Goal: Communication & Community: Answer question/provide support

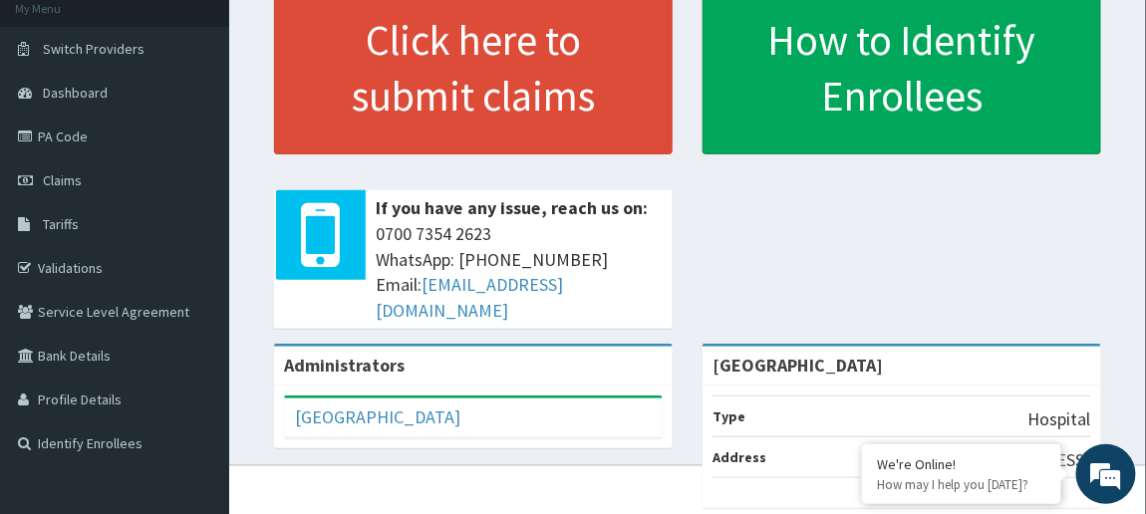
scroll to position [125, 0]
click at [878, 309] on div "Click here to submit claims If you have any issue, reach us on: 0700 7354 2623 …" at bounding box center [687, 162] width 887 height 362
click at [66, 179] on span "Claims" at bounding box center [62, 180] width 39 height 18
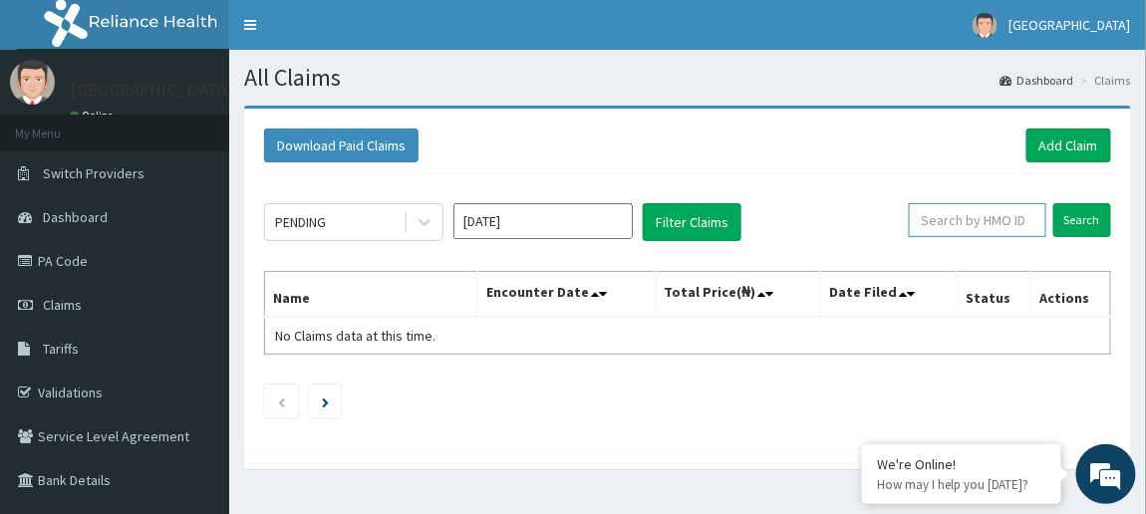
click at [1028, 216] on input "text" at bounding box center [978, 220] width 138 height 34
paste input "CRH/10086/B"
type input "CRH/10086/B"
click at [1081, 212] on input "Search" at bounding box center [1083, 220] width 58 height 34
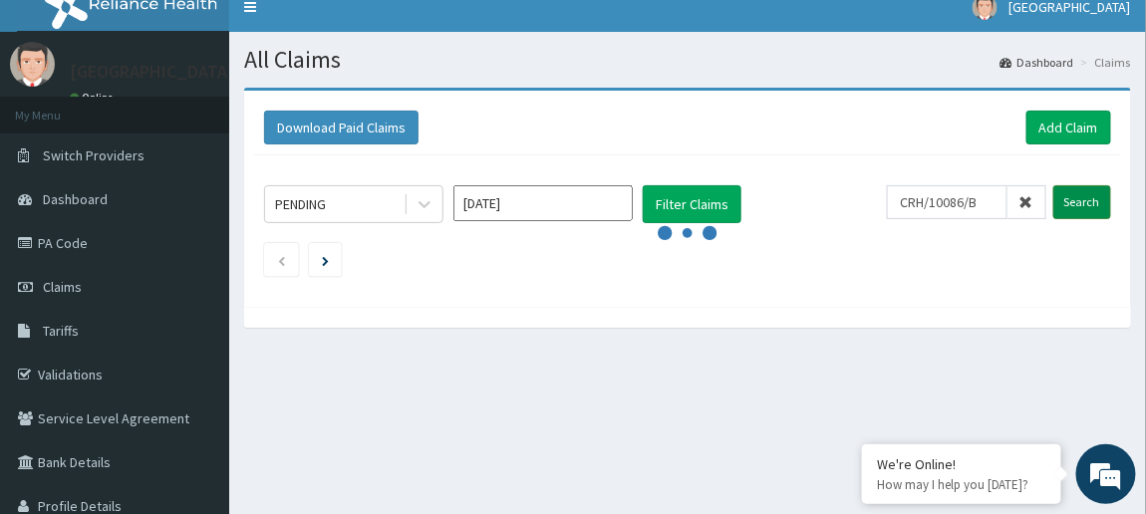
scroll to position [6, 0]
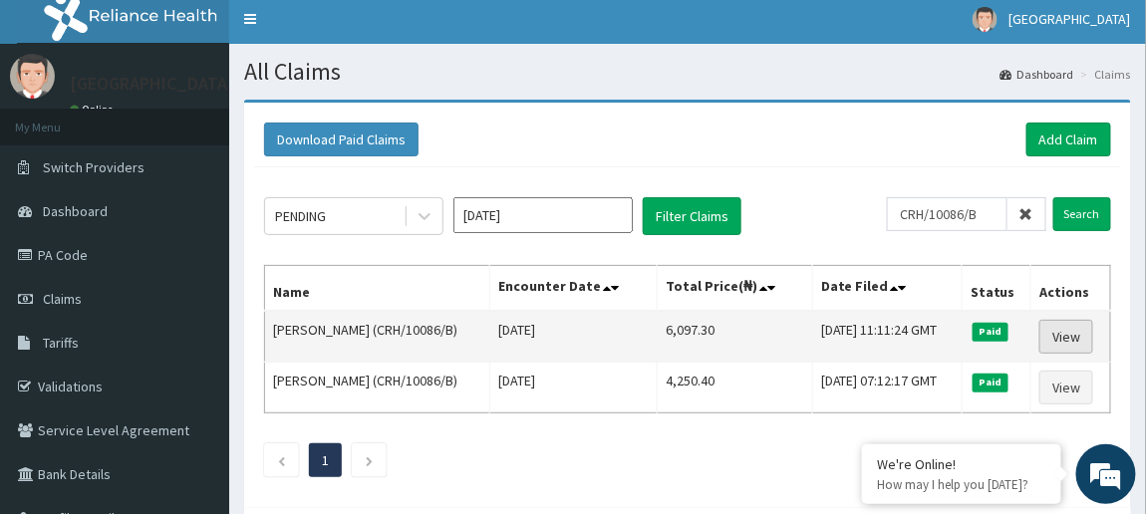
click at [1066, 330] on link "View" at bounding box center [1067, 337] width 54 height 34
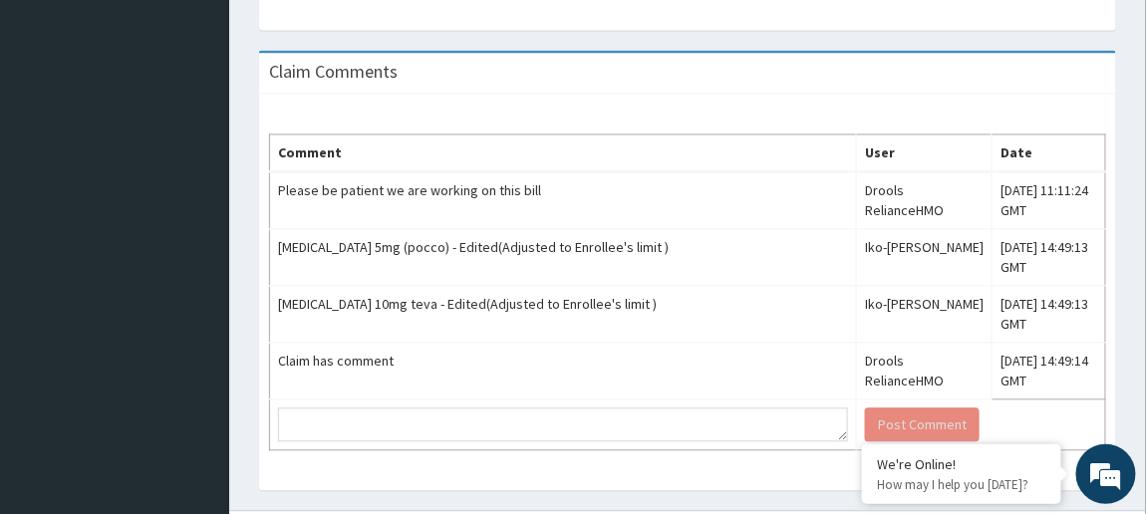
scroll to position [1010, 0]
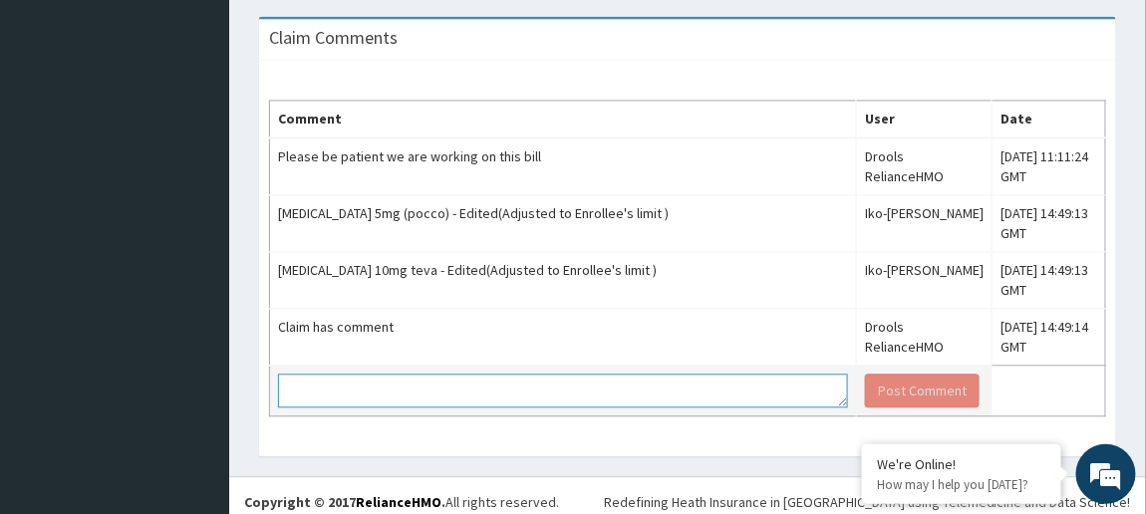
click at [659, 383] on textarea at bounding box center [563, 391] width 570 height 34
type textarea "g"
type textarea "G"
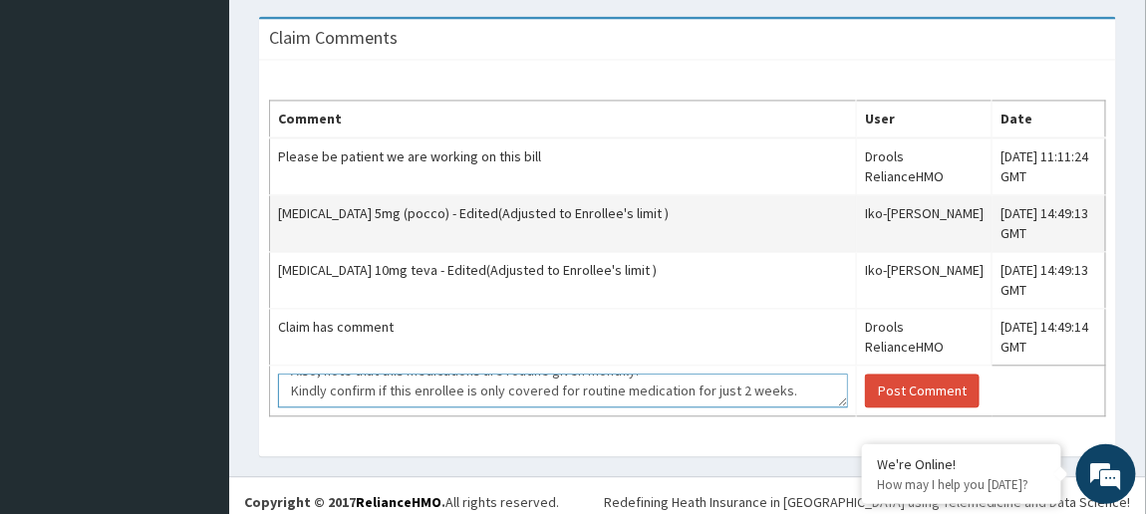
scroll to position [72, 0]
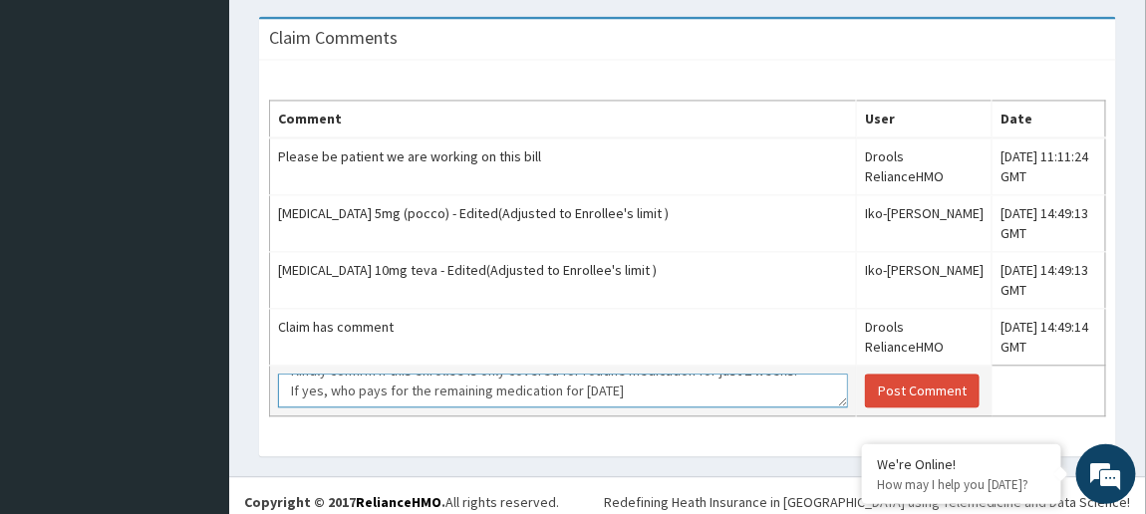
click at [554, 388] on textarea "Dear Reliance, Please note that medication for 1 month was given to this member…" at bounding box center [563, 391] width 570 height 34
click at [693, 389] on textarea "Dear Reliance, Please note that medication for 1 month was given to this member…" at bounding box center [563, 391] width 570 height 34
type textarea "Dear Reliance, Please note that medication for 1 month was given to this member…"
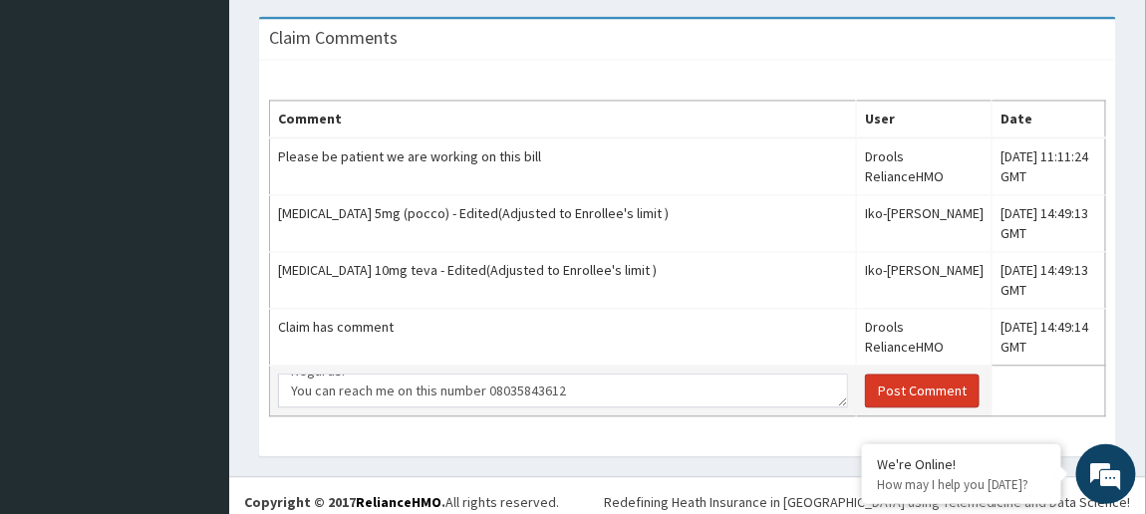
click at [866, 383] on button "Post Comment" at bounding box center [922, 391] width 115 height 34
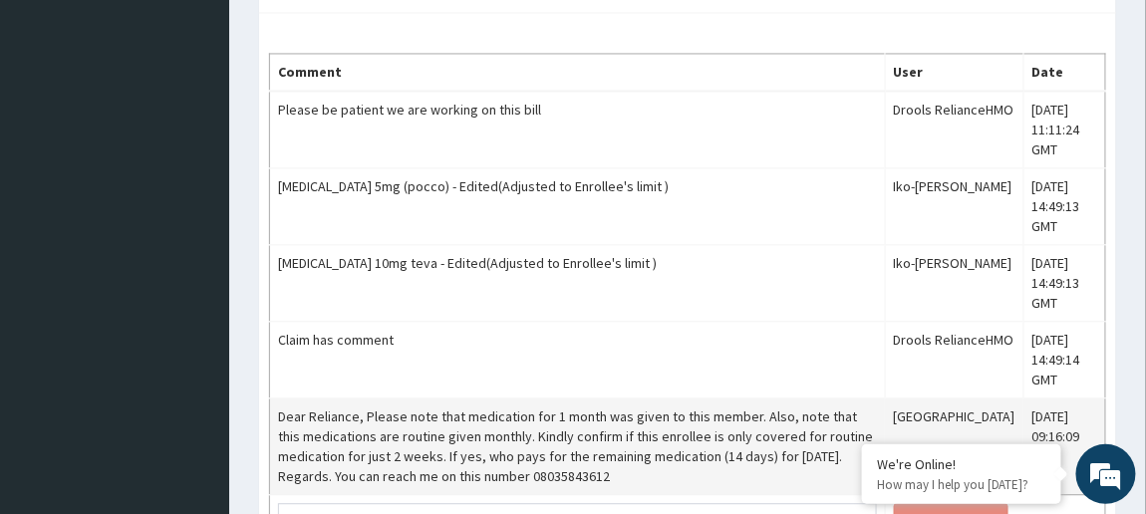
scroll to position [1064, 0]
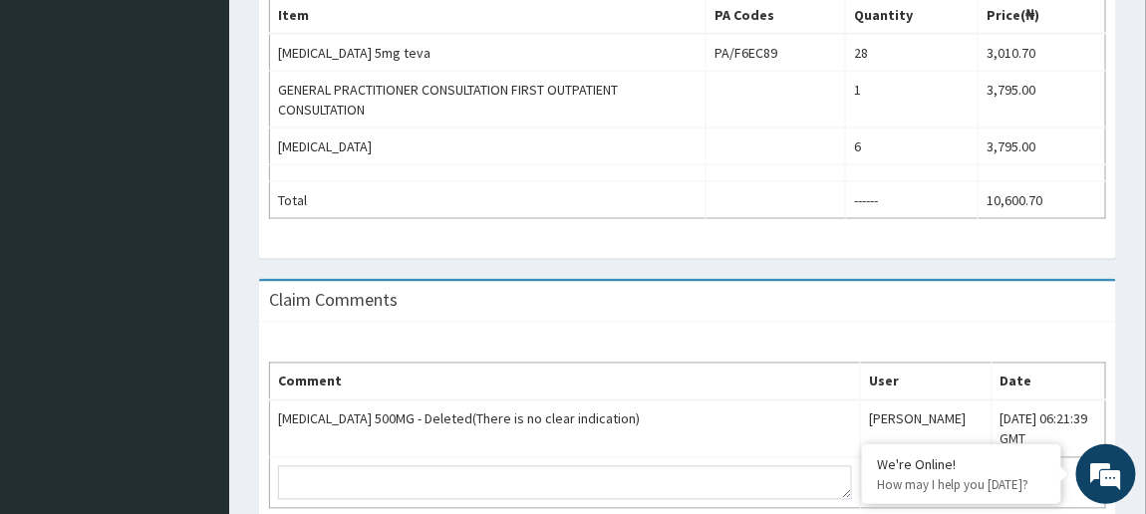
scroll to position [840, 0]
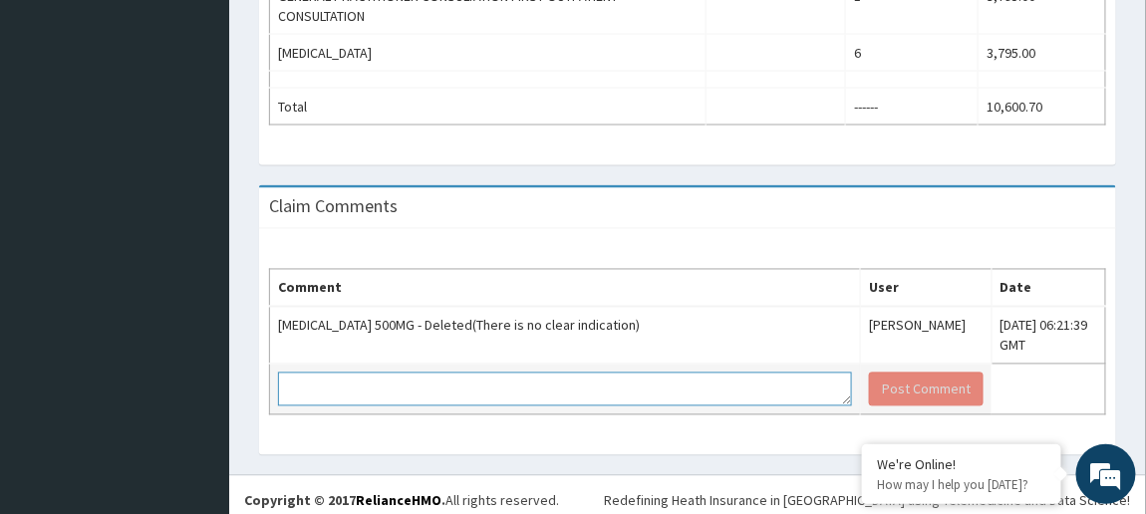
click at [554, 384] on textarea at bounding box center [565, 390] width 574 height 34
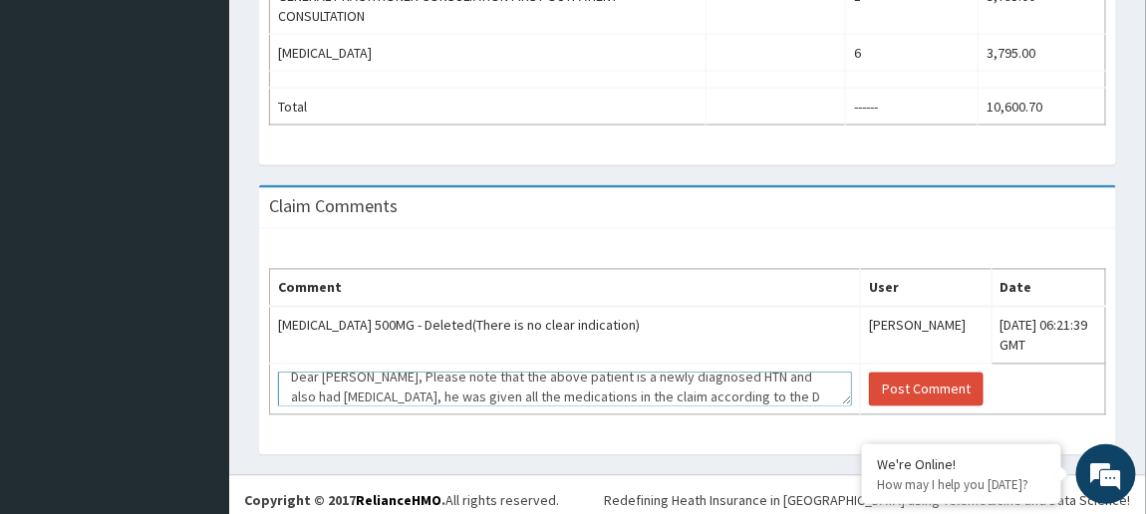
scroll to position [32, 0]
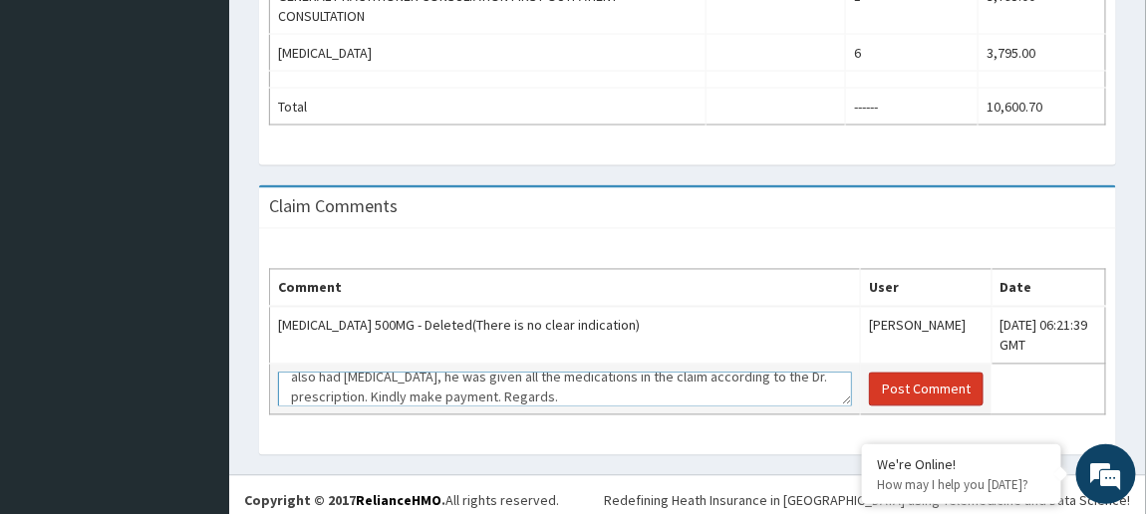
type textarea "Dear Reliance, Please note that the above patient is a newly diagnosed HTN and …"
click at [884, 391] on button "Post Comment" at bounding box center [926, 390] width 115 height 34
click at [869, 377] on button "Post Comment" at bounding box center [926, 390] width 115 height 34
click at [879, 380] on button "Post Comment" at bounding box center [926, 390] width 115 height 34
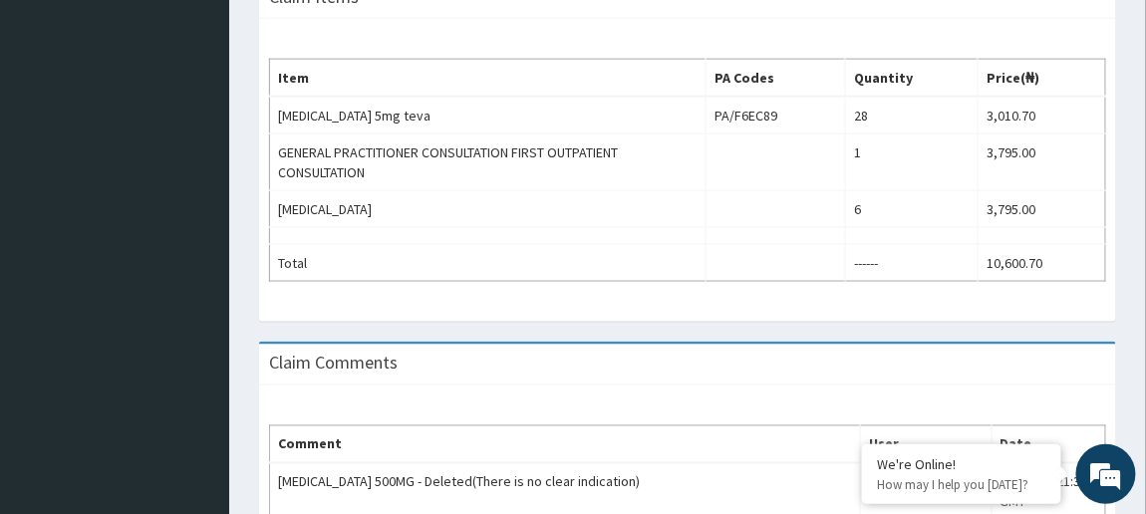
scroll to position [840, 0]
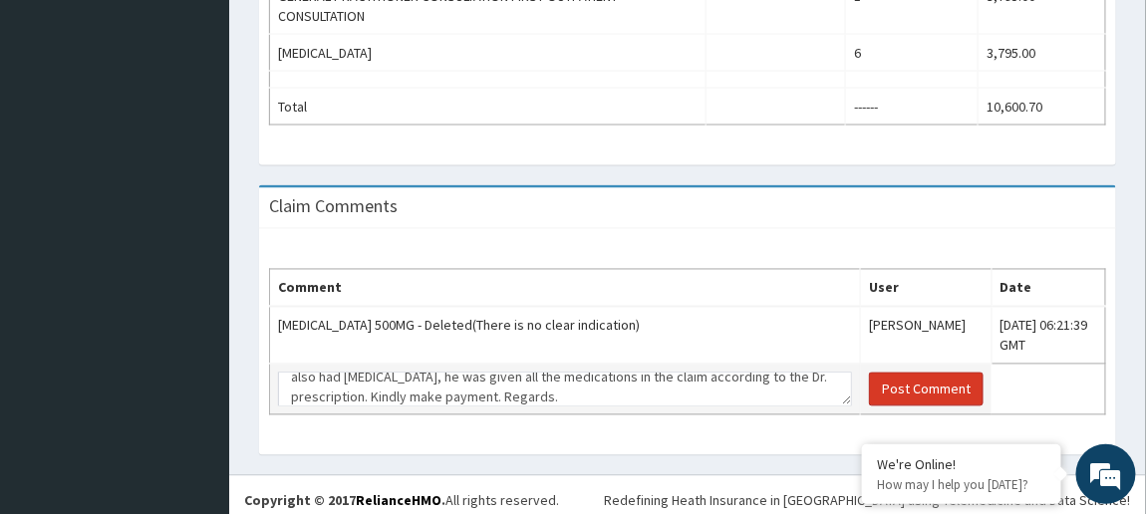
click at [871, 378] on button "Post Comment" at bounding box center [926, 390] width 115 height 34
click at [869, 378] on button "Post Comment" at bounding box center [926, 390] width 115 height 34
click at [882, 382] on button "Post Comment" at bounding box center [926, 390] width 115 height 34
click at [885, 388] on button "Post Comment" at bounding box center [926, 390] width 115 height 34
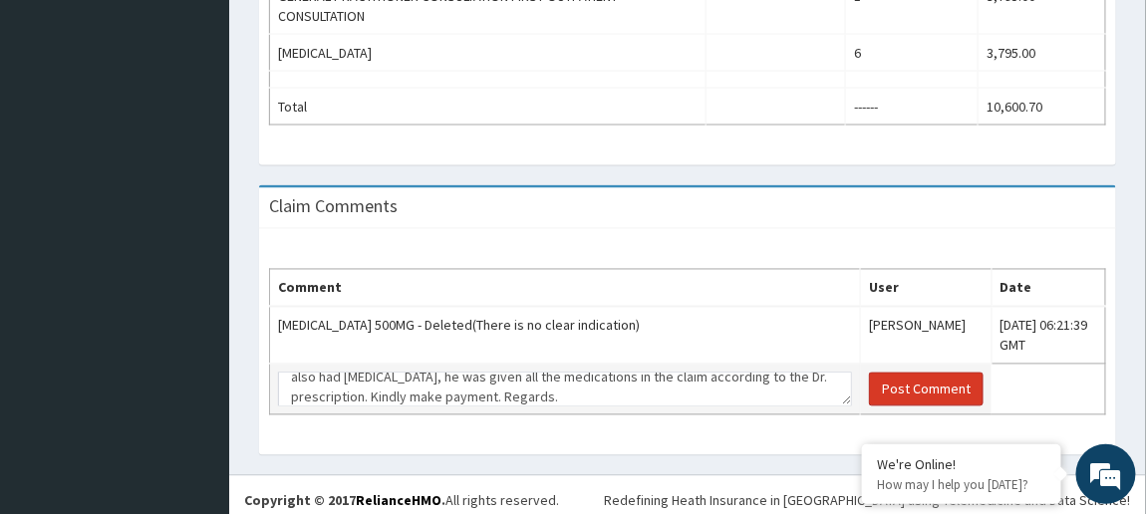
click at [869, 380] on button "Post Comment" at bounding box center [926, 390] width 115 height 34
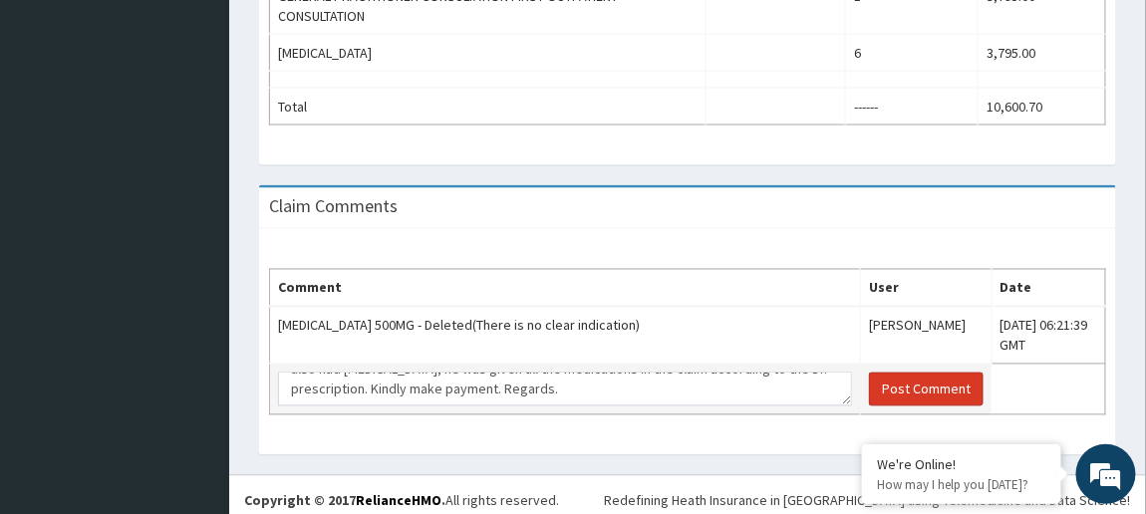
click at [872, 377] on button "Post Comment" at bounding box center [926, 390] width 115 height 34
click at [876, 390] on button "Post Comment" at bounding box center [926, 390] width 115 height 34
click at [875, 379] on button "Post Comment" at bounding box center [926, 390] width 115 height 34
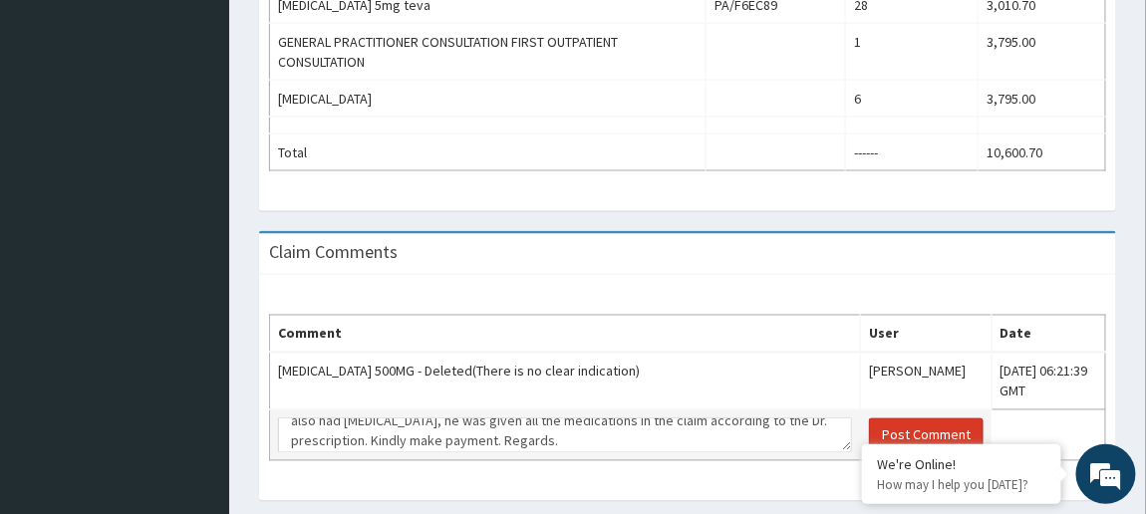
scroll to position [40, 0]
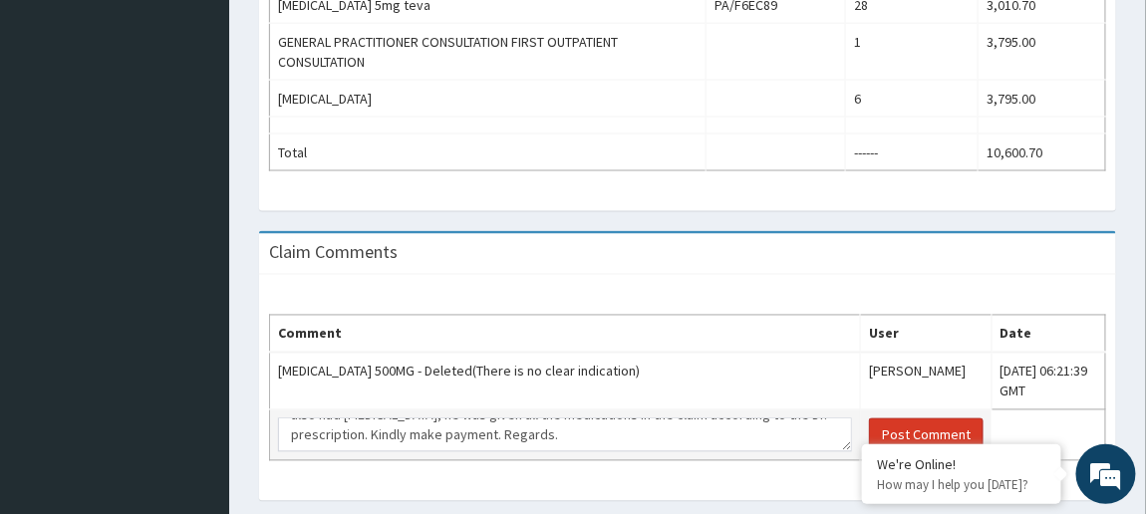
click at [880, 424] on button "Post Comment" at bounding box center [926, 436] width 115 height 34
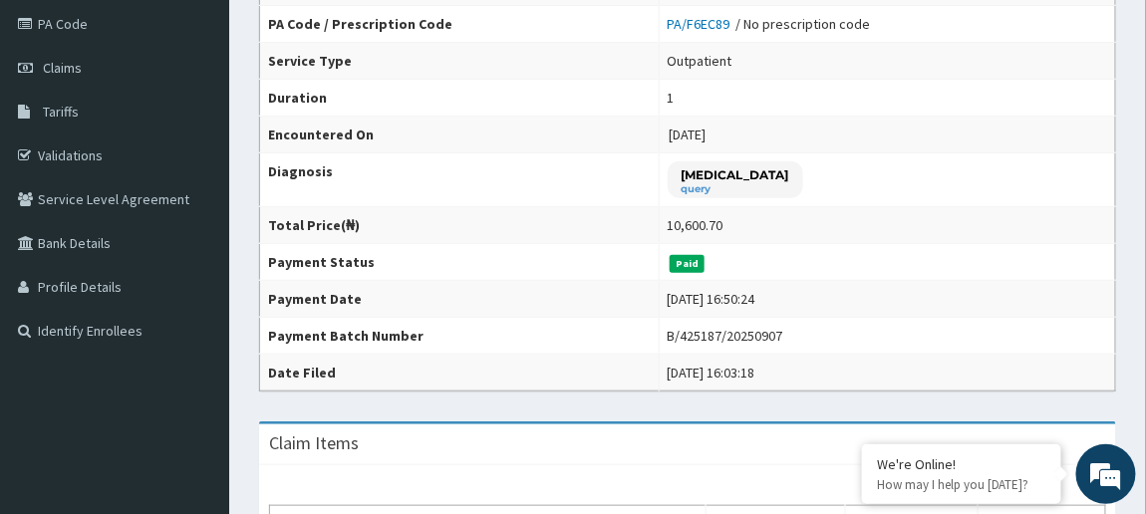
scroll to position [0, 0]
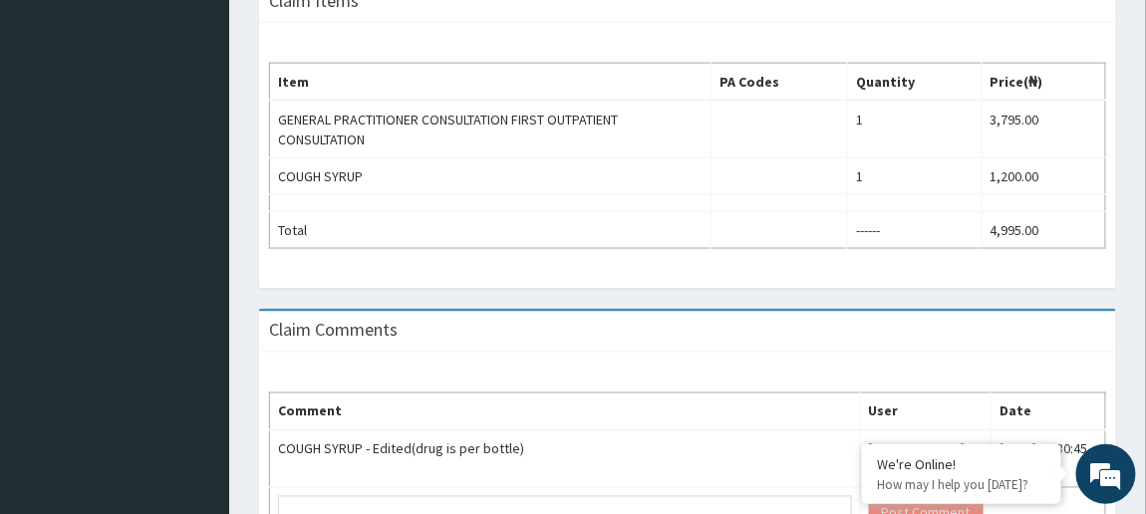
scroll to position [803, 0]
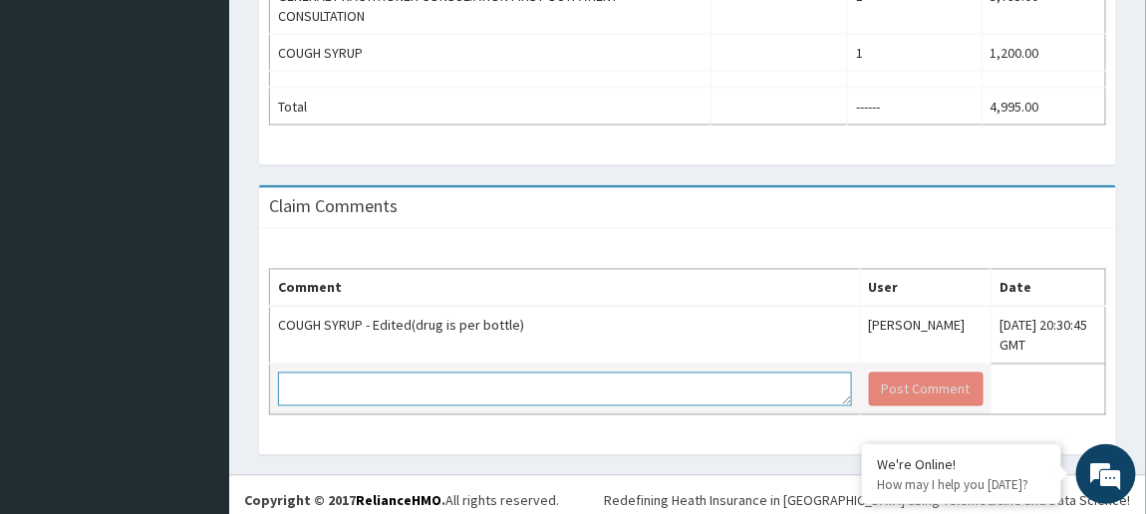
click at [642, 383] on textarea at bounding box center [565, 390] width 574 height 34
type textarea "Ok, noted"
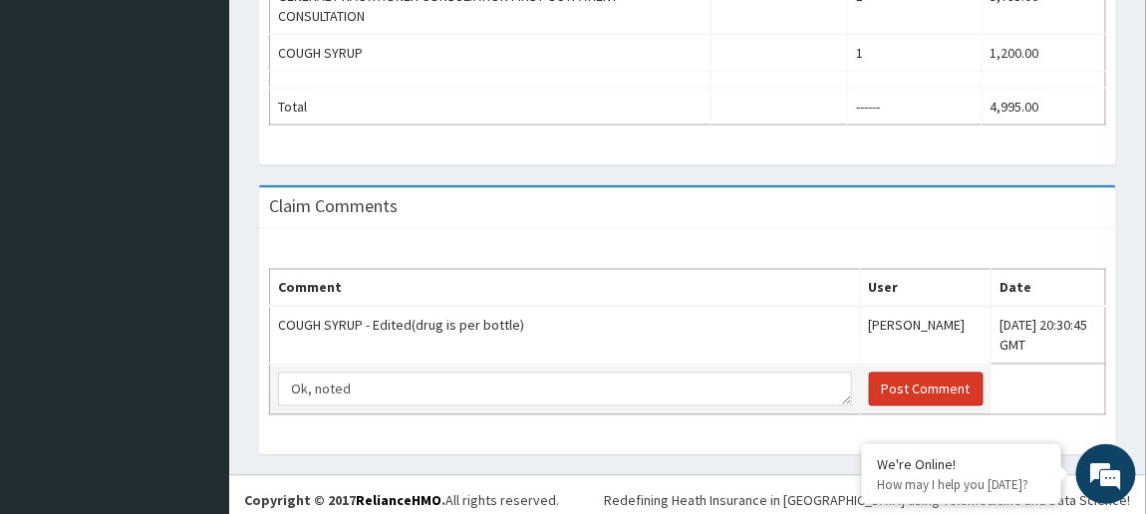
click at [870, 388] on button "Post Comment" at bounding box center [926, 390] width 115 height 34
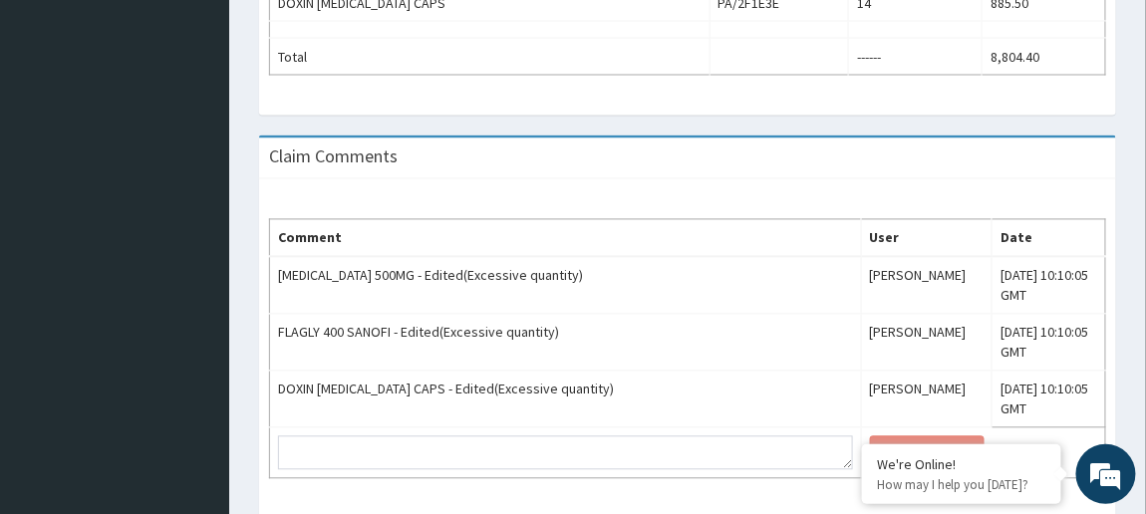
scroll to position [990, 0]
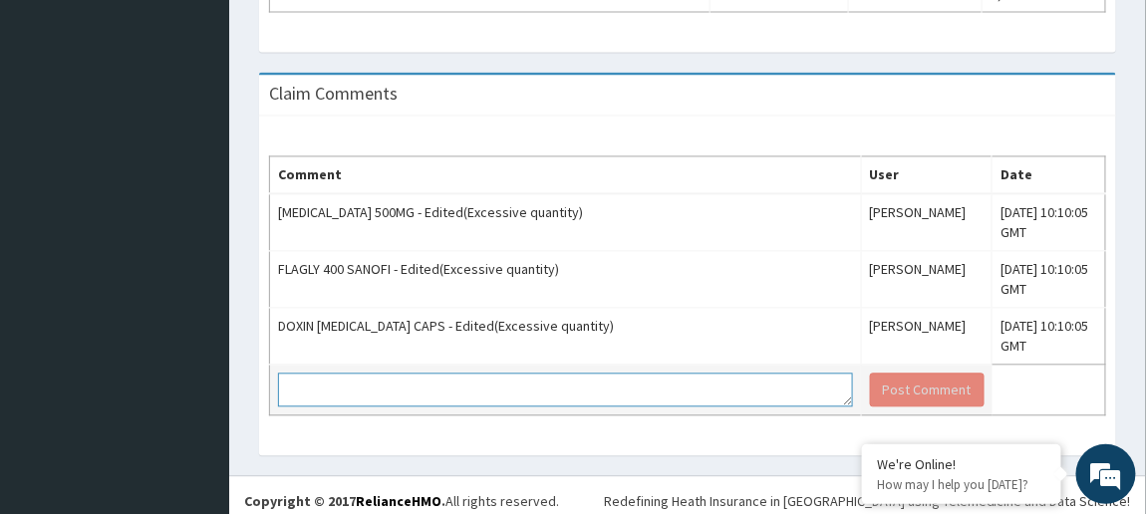
click at [608, 375] on textarea at bounding box center [565, 391] width 575 height 34
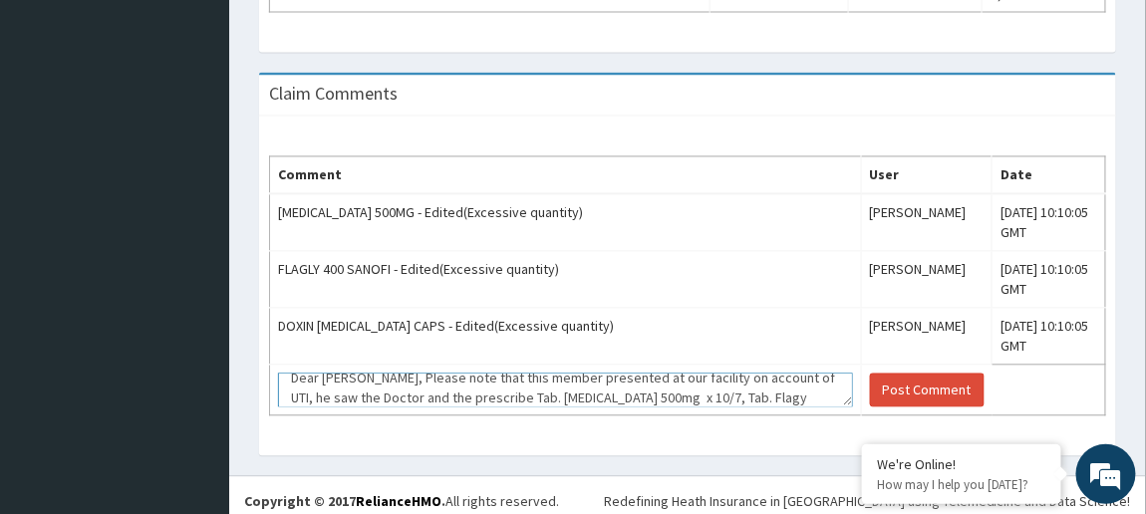
scroll to position [32, 0]
click at [495, 389] on textarea "Dear [PERSON_NAME], Please note that this member presented at our facility on a…" at bounding box center [565, 391] width 575 height 34
click at [544, 386] on textarea "Dear [PERSON_NAME], Please note that this member presented at our facility on a…" at bounding box center [565, 391] width 575 height 34
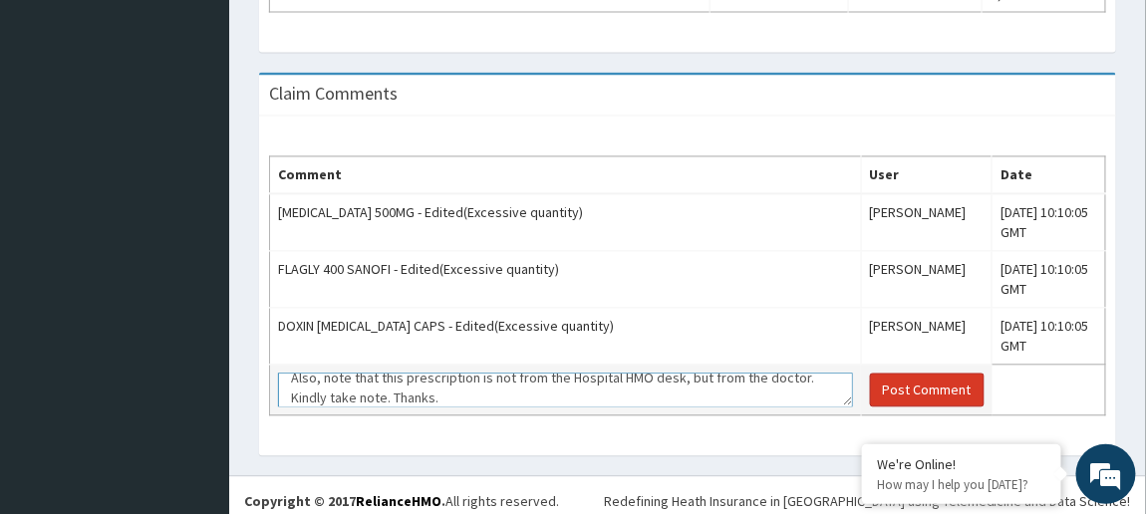
type textarea "Dear [PERSON_NAME], Please note that this member presented at our facility on a…"
click at [870, 374] on button "Post Comment" at bounding box center [927, 391] width 115 height 34
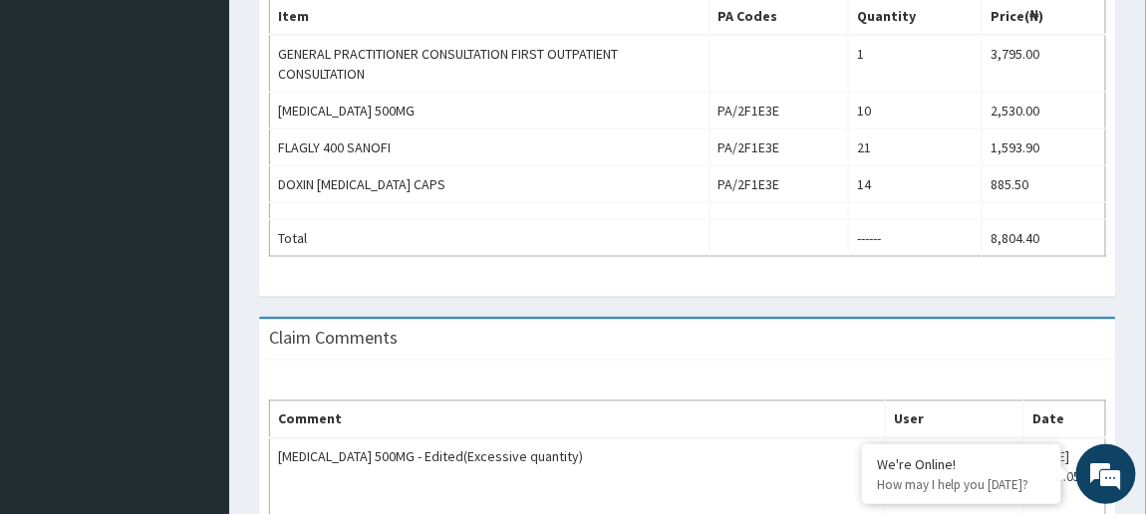
scroll to position [745, 0]
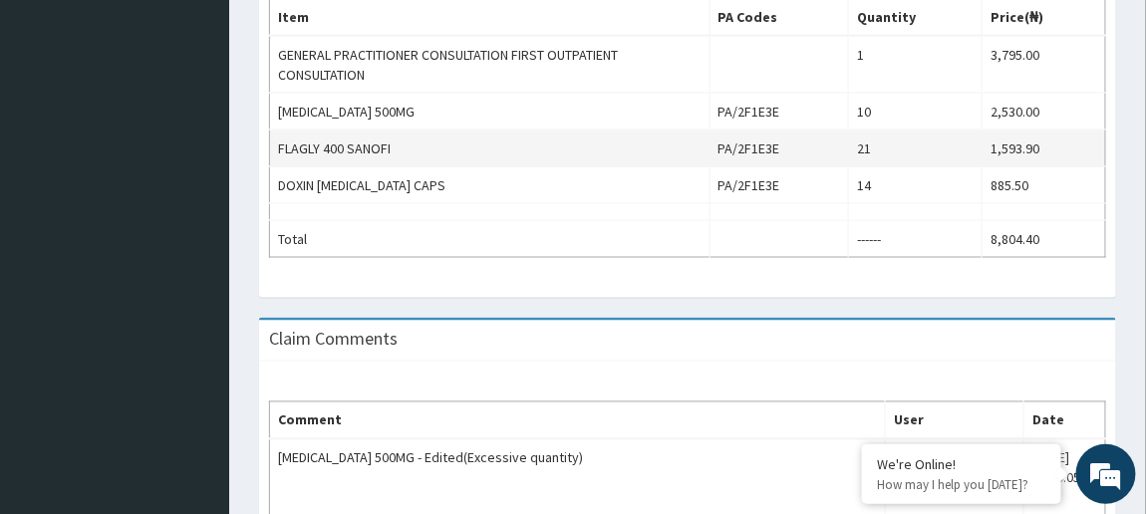
click at [711, 131] on td "FLAGLY 400 SANOFI" at bounding box center [490, 149] width 441 height 37
